Goal: Transaction & Acquisition: Purchase product/service

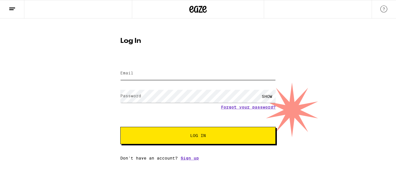
type input "[EMAIL_ADDRESS][DOMAIN_NAME]"
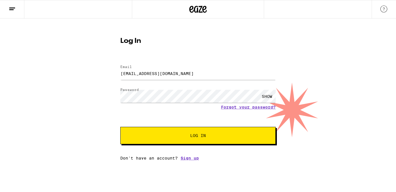
click at [176, 137] on span "Log In" at bounding box center [198, 136] width 109 height 4
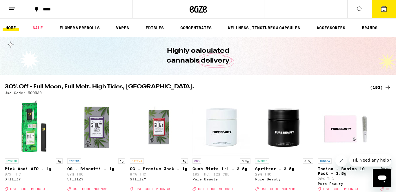
click at [385, 8] on span "1" at bounding box center [384, 9] width 2 height 3
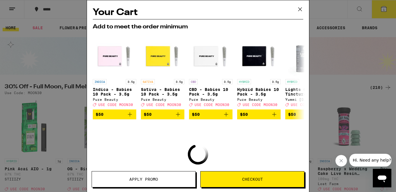
click at [255, 181] on span "Checkout" at bounding box center [252, 180] width 21 height 4
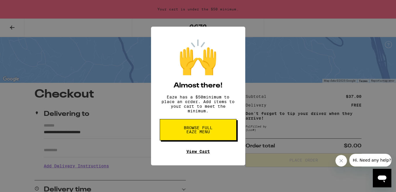
click at [205, 154] on link "View Cart" at bounding box center [199, 151] width 24 height 5
